Goal: Information Seeking & Learning: Learn about a topic

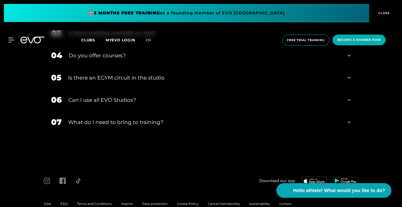
scroll to position [1923, 0]
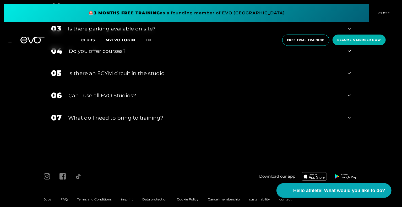
click at [385, 174] on div "Download our app Jobs FAQ Terms and Conditions imprint Data protection Cookie P…" at bounding box center [201, 188] width 402 height 56
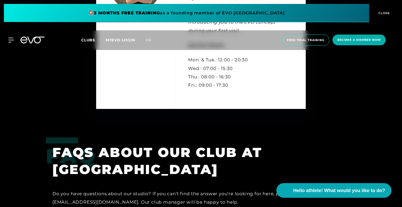
scroll to position [1625, 0]
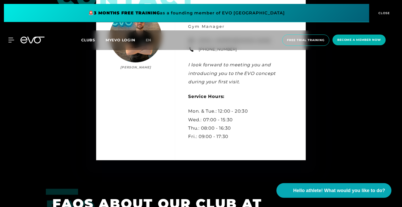
click at [383, 12] on font "CLOSE" at bounding box center [385, 13] width 12 height 4
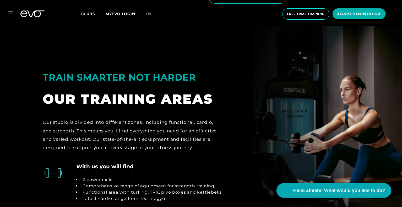
scroll to position [1003, 0]
click at [89, 14] on font "Clubs" at bounding box center [88, 14] width 14 height 5
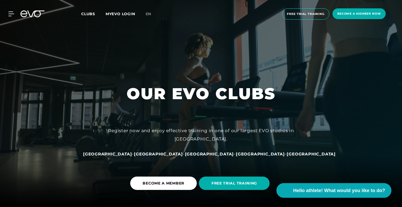
click at [10, 16] on div "MyEVO Login About EVO Memberships Trial training DAY PASS EVO Studios [GEOGRAPH…" at bounding box center [201, 14] width 400 height 20
click at [13, 16] on icon at bounding box center [12, 14] width 8 height 5
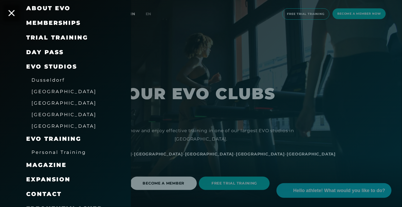
scroll to position [57, 0]
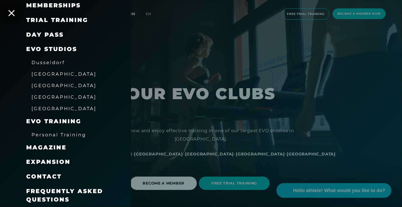
click at [42, 194] on font "Frequently Asked Questions" at bounding box center [64, 195] width 77 height 15
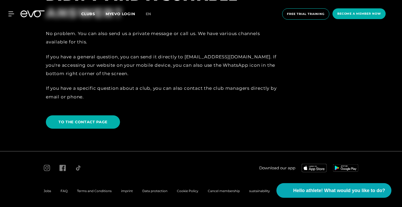
scroll to position [1155, 0]
